Goal: Information Seeking & Learning: Learn about a topic

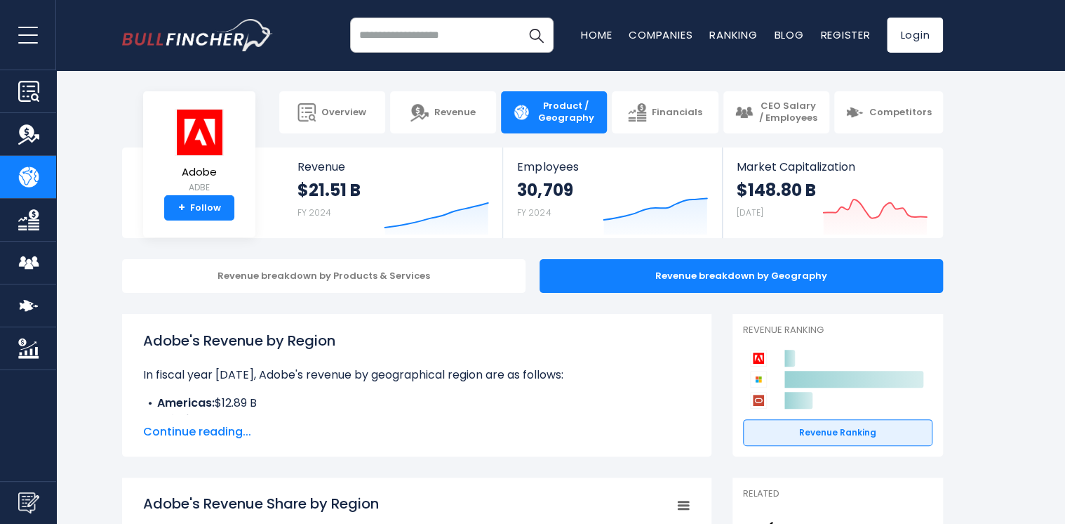
click at [193, 431] on span "Continue reading..." at bounding box center [416, 431] width 547 height 17
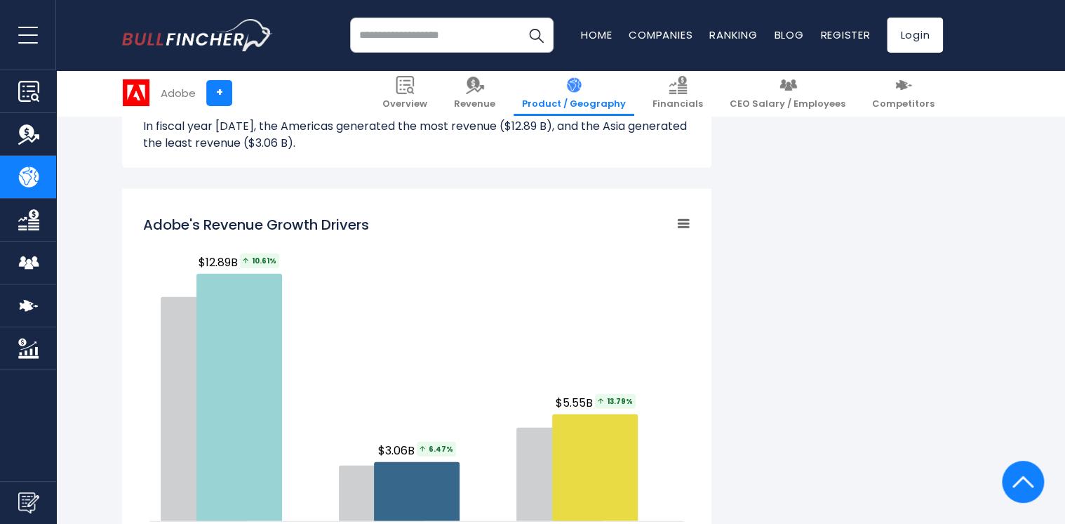
scroll to position [1544, 0]
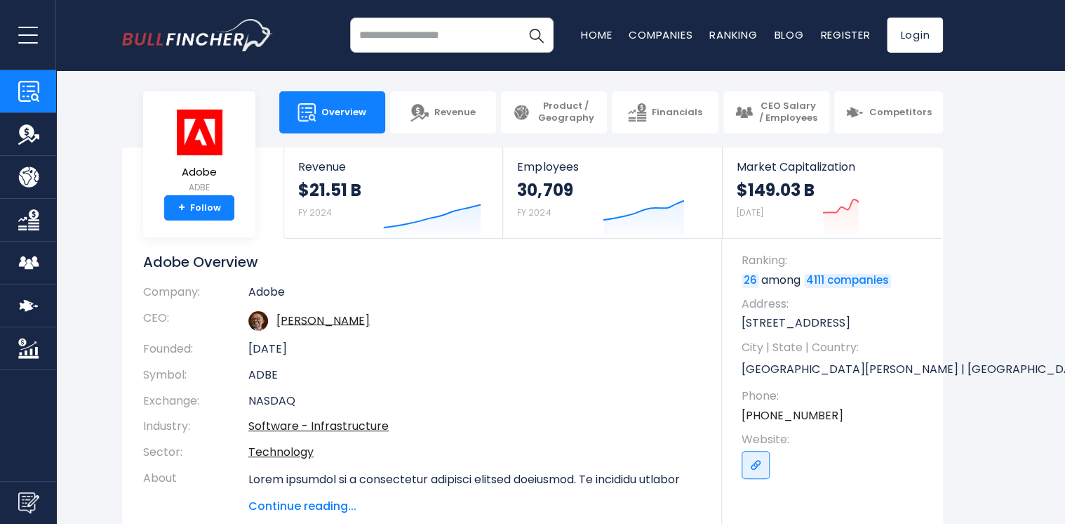
scroll to position [211, 0]
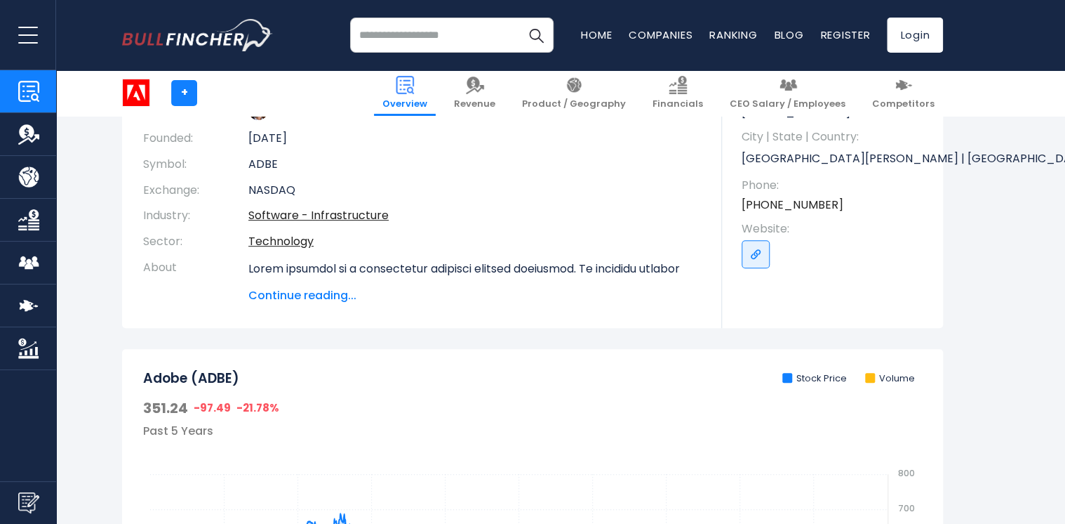
click at [296, 298] on span "Continue reading..." at bounding box center [474, 295] width 453 height 17
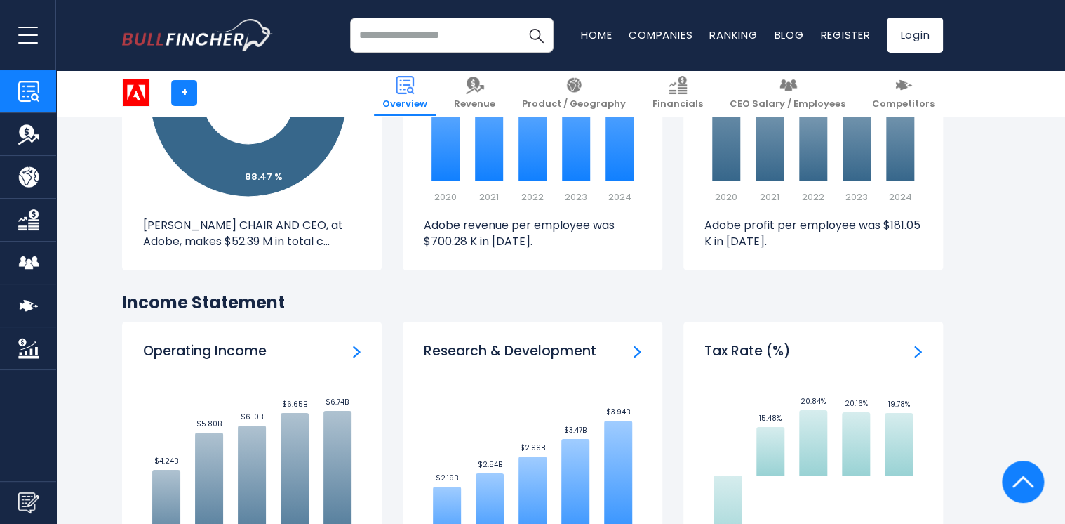
scroll to position [2527, 0]
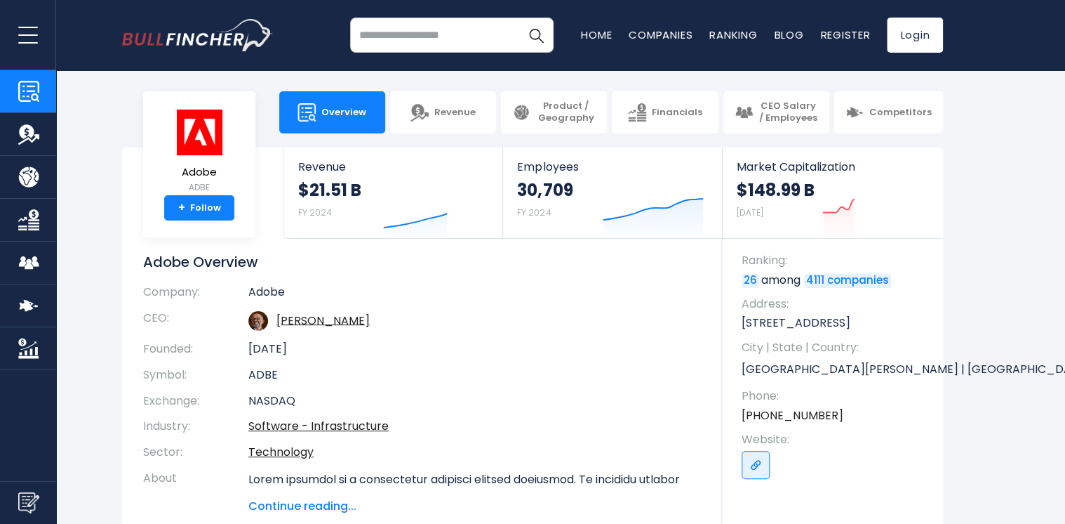
scroll to position [211, 0]
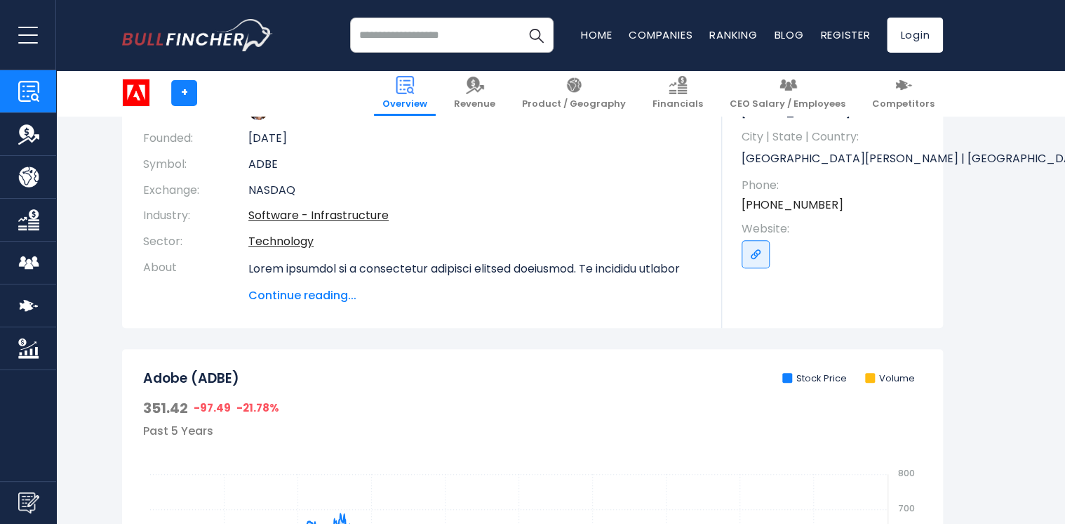
click at [300, 290] on span "Continue reading..." at bounding box center [474, 295] width 453 height 17
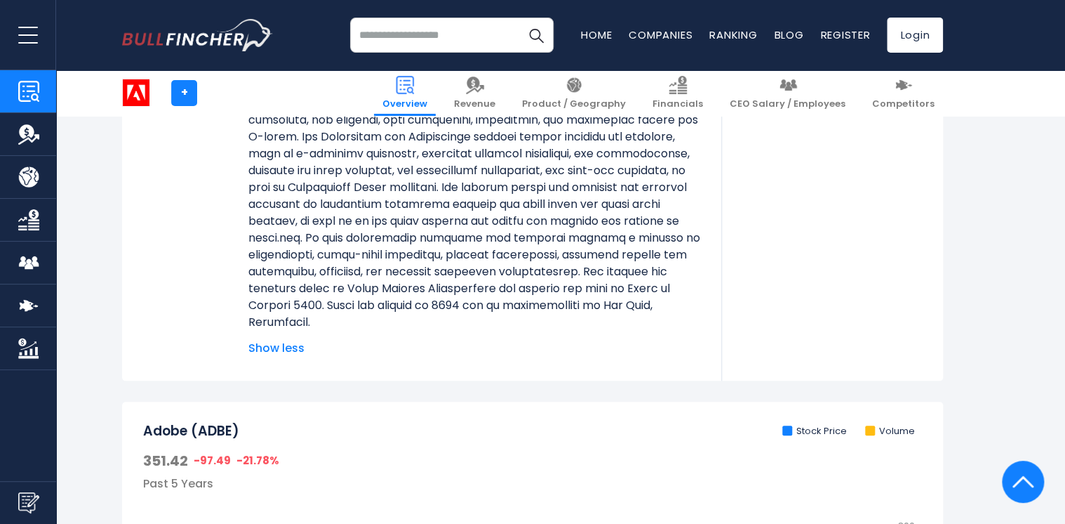
scroll to position [702, 0]
